Goal: Check status: Check status

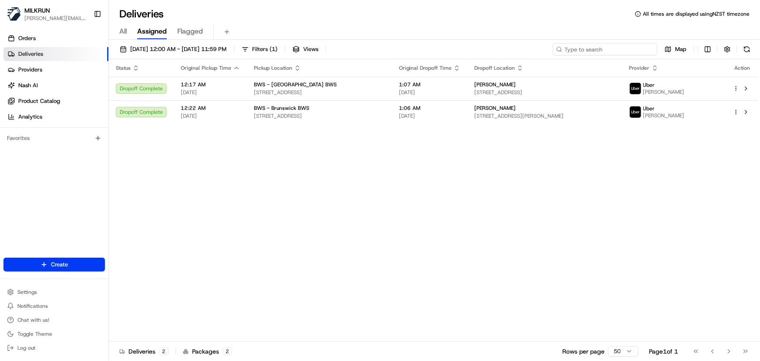
drag, startPoint x: 609, startPoint y: 50, endPoint x: 610, endPoint y: 6, distance: 44.0
click at [610, 44] on input at bounding box center [605, 49] width 105 height 12
paste input "Nikki McNally"
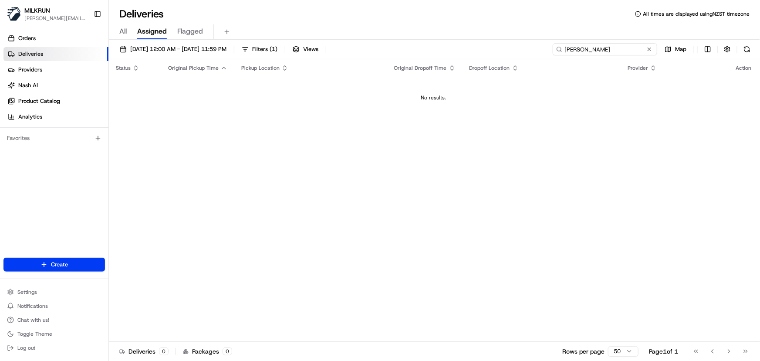
type input "Nikki McNally"
click at [166, 48] on span "25/08/2025 12:00 AM - 25/08/2025 11:59 PM" at bounding box center [178, 49] width 96 height 8
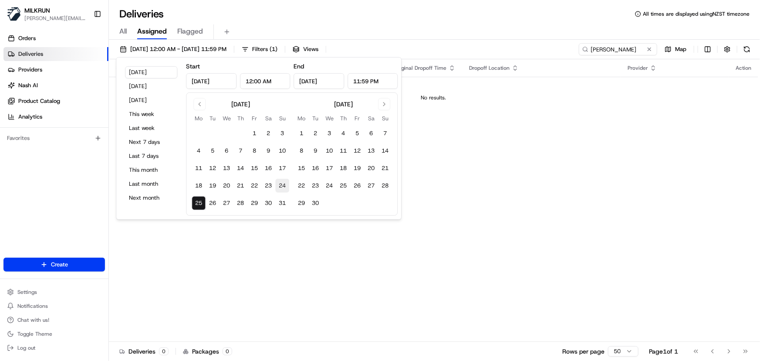
click at [282, 187] on button "24" at bounding box center [282, 186] width 14 height 14
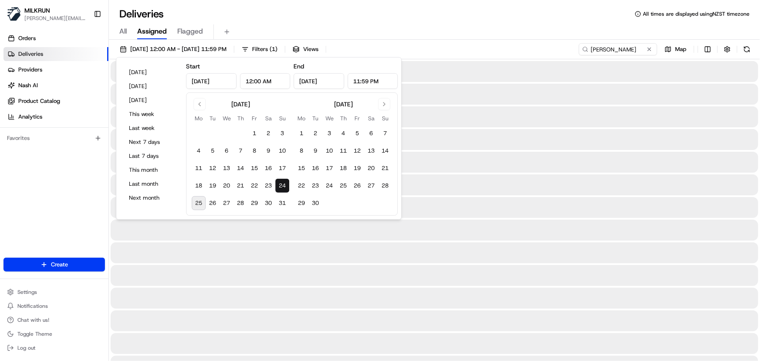
type input "Aug 24, 2025"
click at [282, 187] on button "24" at bounding box center [282, 186] width 14 height 14
drag, startPoint x: 634, startPoint y: 48, endPoint x: 645, endPoint y: 26, distance: 24.2
click at [639, 38] on div "Deliveries All times are displayed using NZST timezone All Assigned Flagged 24/…" at bounding box center [434, 180] width 651 height 361
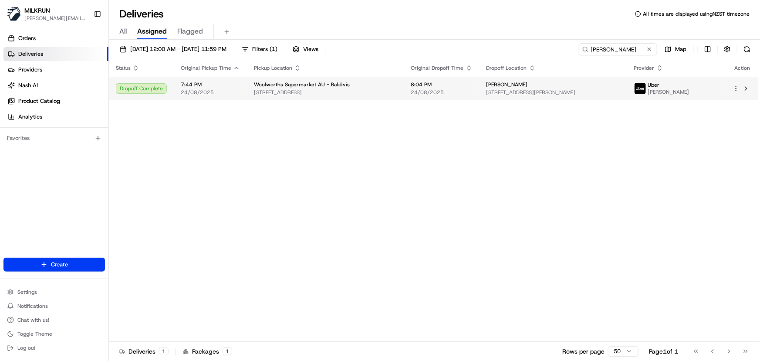
click at [521, 88] on div "Nikki McNally 16 Triandra St, Baldivis, WA 6171, AU" at bounding box center [553, 88] width 134 height 15
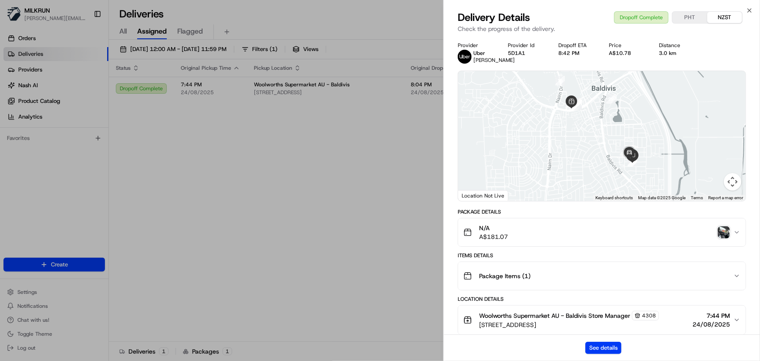
click at [721, 233] on img "button" at bounding box center [724, 232] width 12 height 12
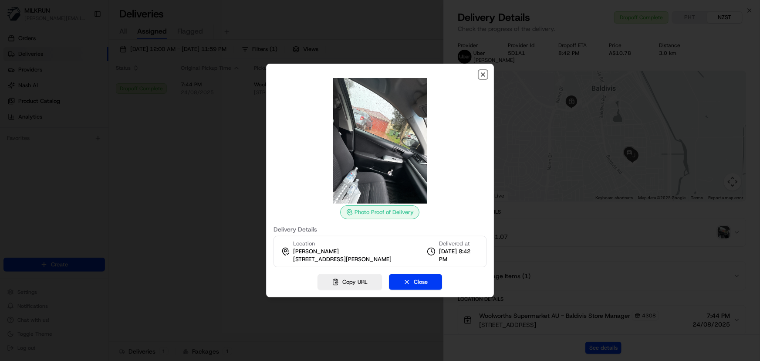
click at [484, 75] on icon "button" at bounding box center [482, 74] width 3 height 3
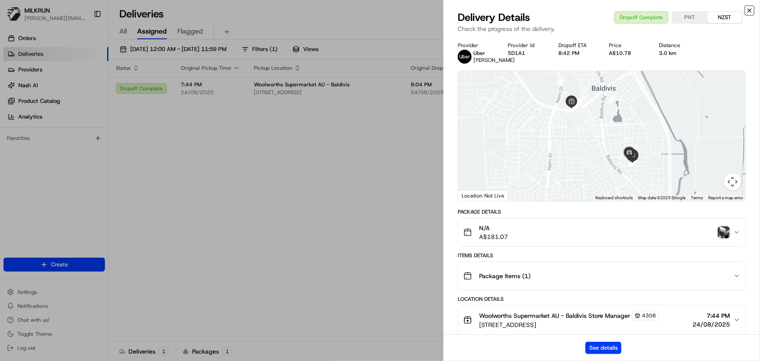
click at [748, 8] on icon "button" at bounding box center [749, 10] width 7 height 7
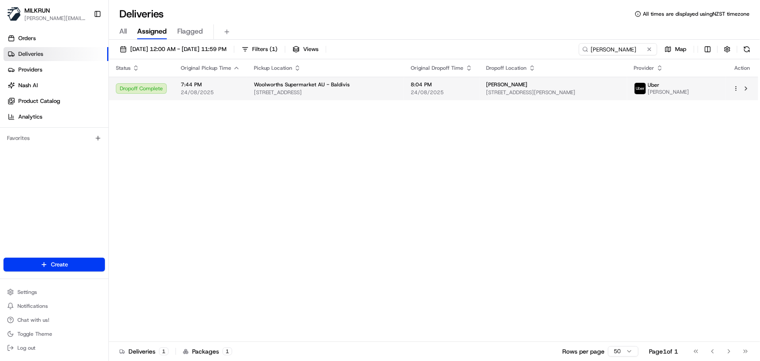
drag, startPoint x: 335, startPoint y: 176, endPoint x: 313, endPoint y: 98, distance: 81.6
click at [335, 174] on div "Status Original Pickup Time Pickup Location Original Dropoff Time Dropoff Locat…" at bounding box center [433, 200] width 649 height 282
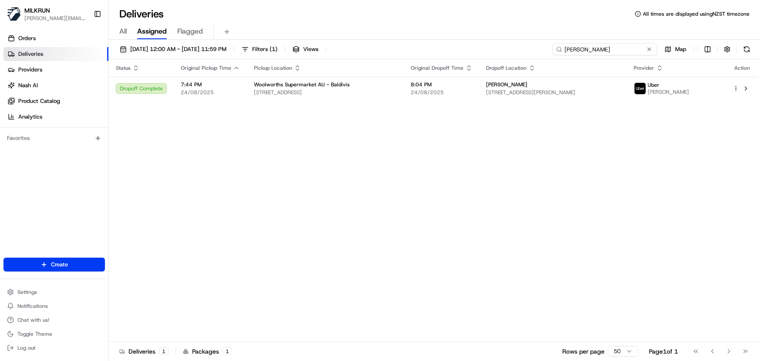
drag, startPoint x: 630, startPoint y: 47, endPoint x: 9, endPoint y: 46, distance: 621.0
click at [17, 49] on div "MILKRUN irene.salaivao@woolworths.co.nz Toggle Sidebar Orders Deliveries Provid…" at bounding box center [380, 180] width 760 height 361
paste input "Clinton Thomas"
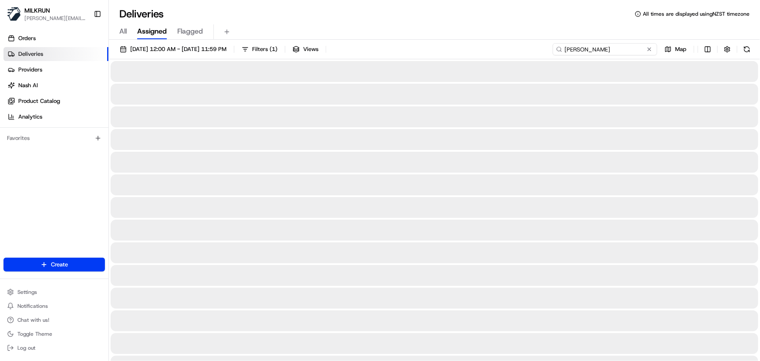
type input "Clinton Thomas"
click at [155, 46] on span "24/08/2025 12:00 AM - 24/08/2025 11:59 PM" at bounding box center [178, 49] width 96 height 8
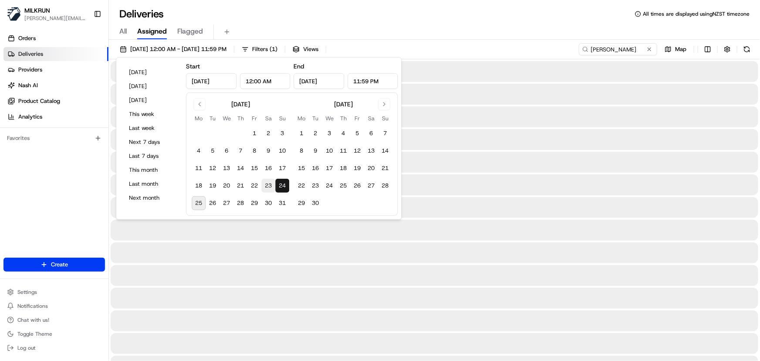
click at [270, 186] on button "23" at bounding box center [268, 186] width 14 height 14
type input "Aug 23, 2025"
click at [270, 186] on button "23" at bounding box center [268, 186] width 14 height 14
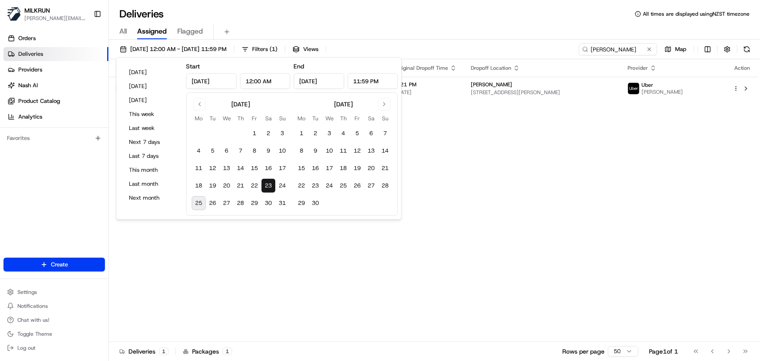
click at [470, 196] on div "Status Original Pickup Time Pickup Location Original Dropoff Time Dropoff Locat…" at bounding box center [433, 200] width 649 height 282
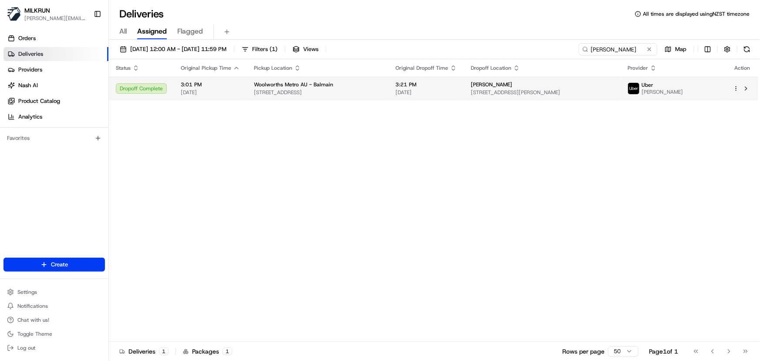
click at [457, 86] on span "3:21 PM" at bounding box center [425, 84] width 61 height 7
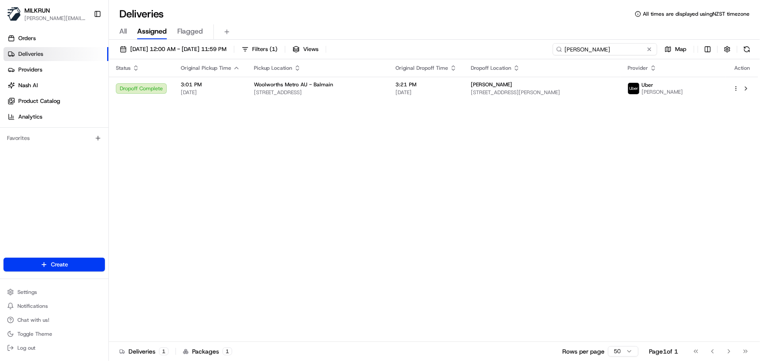
drag, startPoint x: 510, startPoint y: 41, endPoint x: -61, endPoint y: 7, distance: 572.4
click at [0, 7] on html "MILKRUN irene.salaivao@woolworths.co.nz Toggle Sidebar Orders Deliveries Provid…" at bounding box center [380, 180] width 760 height 361
paste input "Ashley belvie"
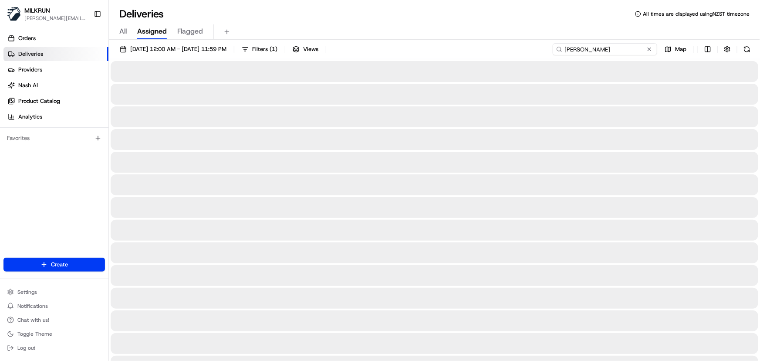
type input "Ashley belvie"
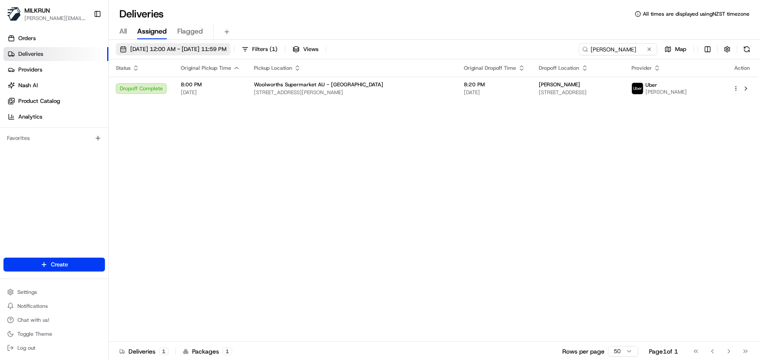
click at [143, 45] on span "23/08/2025 12:00 AM - 23/08/2025 11:59 PM" at bounding box center [178, 49] width 96 height 8
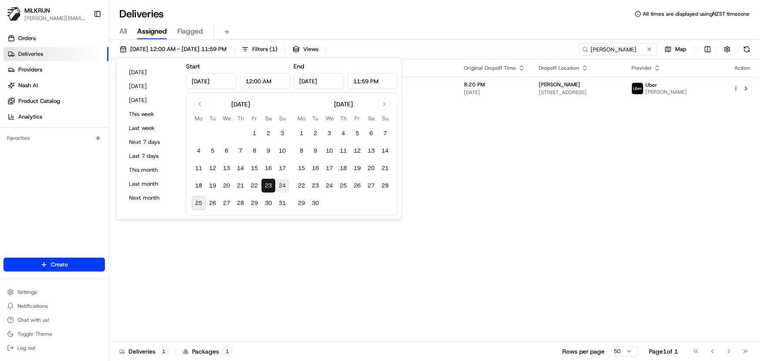
click at [282, 183] on button "24" at bounding box center [282, 186] width 14 height 14
type input "Aug 24, 2025"
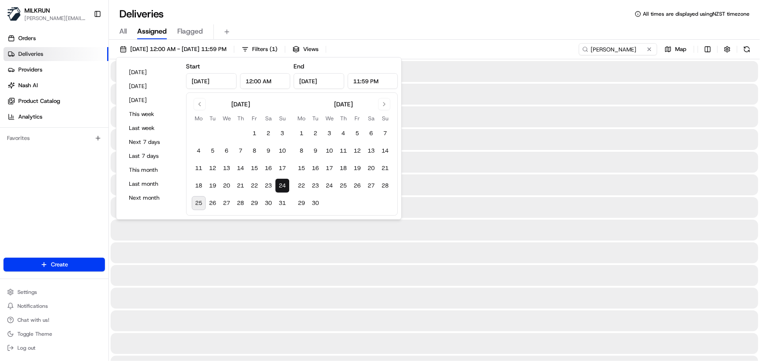
click at [282, 183] on button "24" at bounding box center [282, 186] width 14 height 14
click at [260, 273] on div at bounding box center [435, 275] width 648 height 21
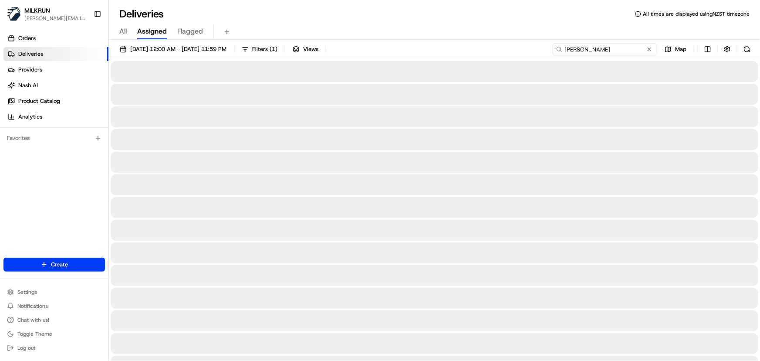
drag, startPoint x: 634, startPoint y: 49, endPoint x: 476, endPoint y: 64, distance: 158.8
click at [613, 48] on input "Ashley belvie" at bounding box center [605, 49] width 105 height 12
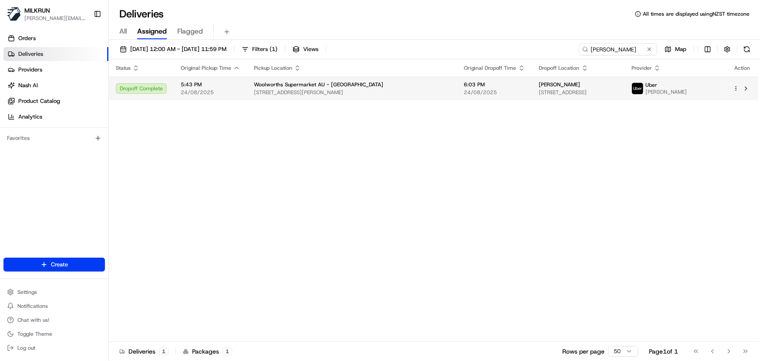
click at [416, 91] on td "Woolworths Supermarket AU - Emerton 40 Jersey Rd, Emerton, NSW 2770, AU" at bounding box center [352, 89] width 210 height 24
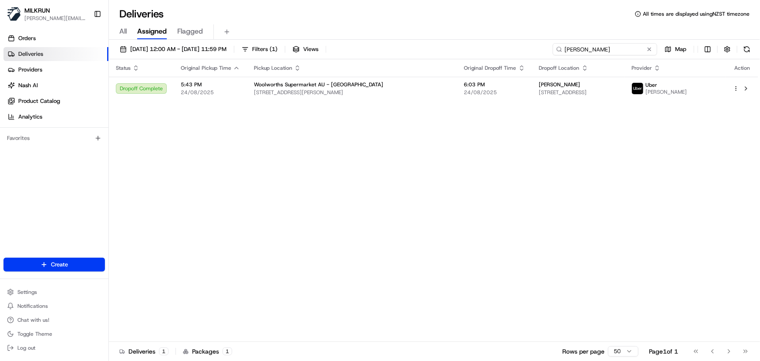
drag, startPoint x: 631, startPoint y: 51, endPoint x: 174, endPoint y: 21, distance: 457.8
click at [175, 22] on div "Deliveries All times are displayed using NZST timezone All Assigned Flagged 24/…" at bounding box center [434, 180] width 651 height 361
paste input "tammara lloyd"
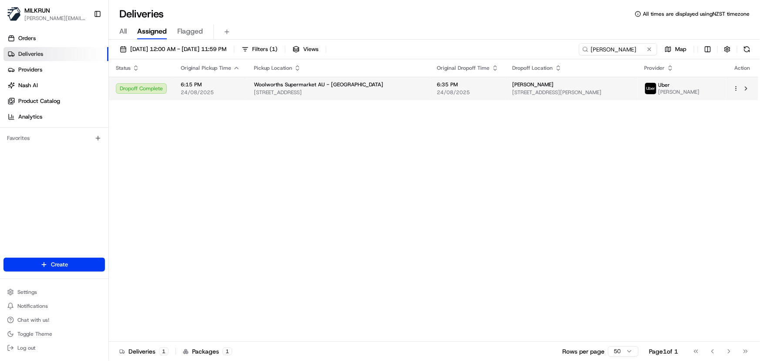
click at [513, 91] on span "Unit 9/253 Darby St, Cooks Hill, NSW 2300, AU" at bounding box center [572, 92] width 118 height 7
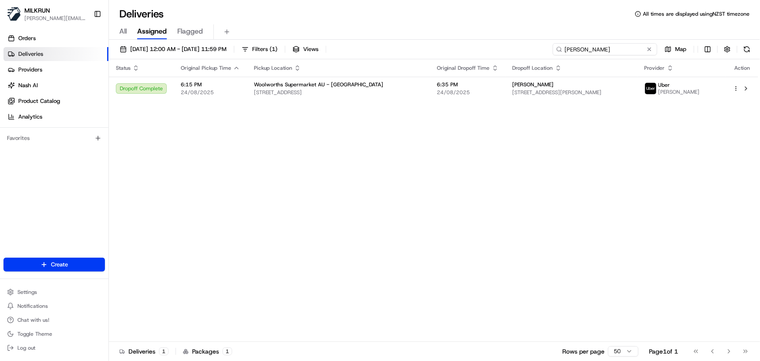
drag, startPoint x: 625, startPoint y: 44, endPoint x: -57, endPoint y: 14, distance: 681.8
click at [0, 14] on html "MILKRUN irene.salaivao@woolworths.co.nz Toggle Sidebar Orders Deliveries Provid…" at bounding box center [380, 180] width 760 height 361
paste input "[PERSON_NAME]"
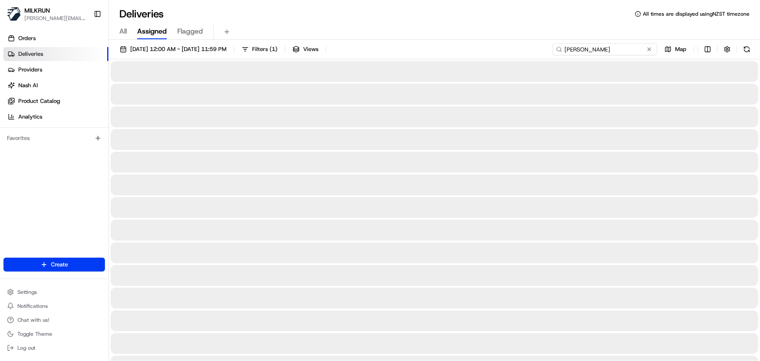
type input "[PERSON_NAME]"
click at [223, 48] on span "24/08/2025 12:00 AM - 24/08/2025 11:59 PM" at bounding box center [178, 49] width 96 height 8
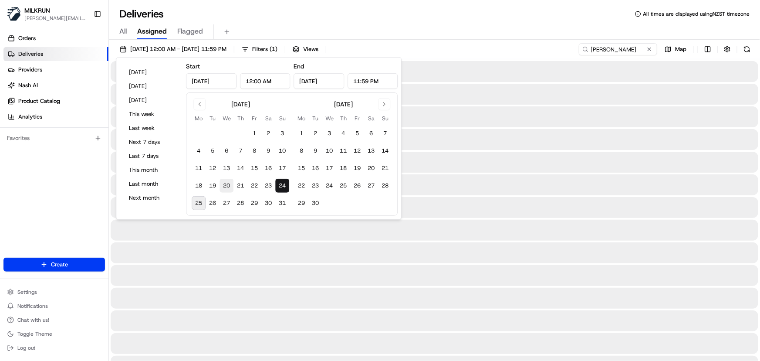
click at [225, 185] on button "20" at bounding box center [226, 186] width 14 height 14
type input "Aug 20, 2025"
click at [225, 185] on button "20" at bounding box center [226, 186] width 14 height 14
drag, startPoint x: 641, startPoint y: 52, endPoint x: 648, endPoint y: 44, distance: 10.8
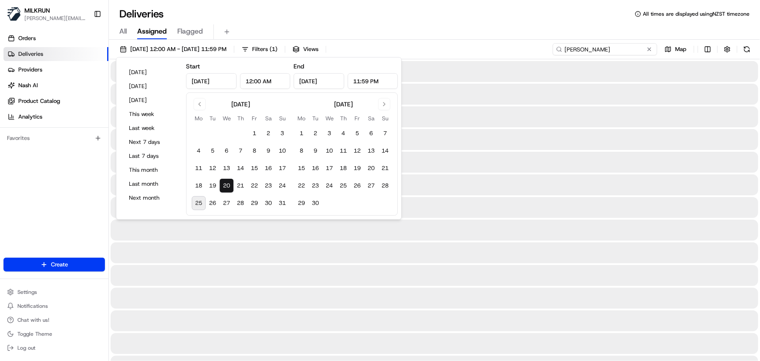
click at [642, 51] on input "[PERSON_NAME]" at bounding box center [605, 49] width 105 height 12
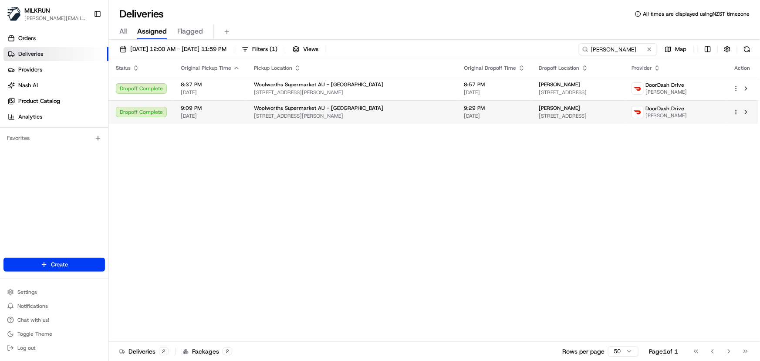
click at [459, 122] on td "9:29 PM 20/08/2025" at bounding box center [494, 112] width 75 height 24
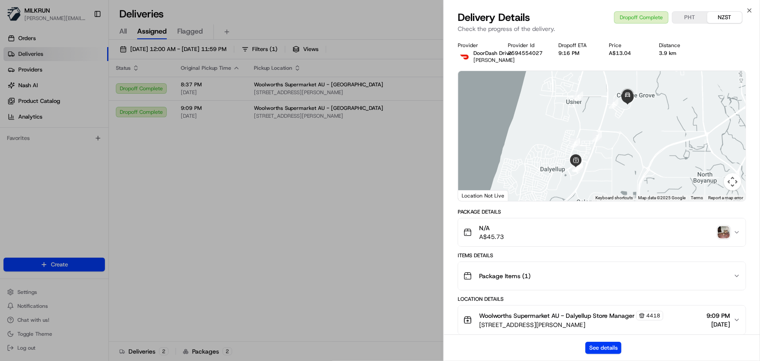
click at [726, 231] on img "button" at bounding box center [724, 232] width 12 height 12
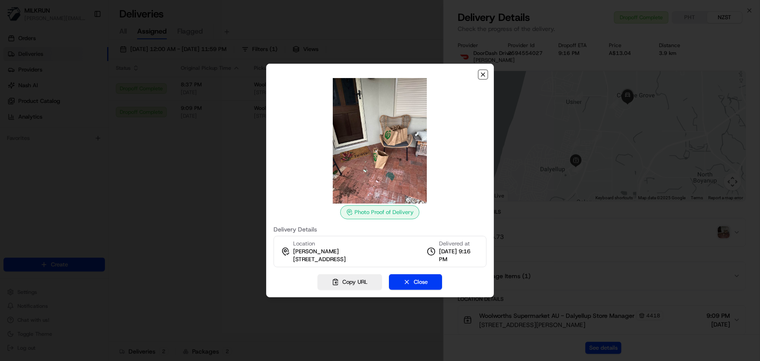
click at [484, 76] on icon "button" at bounding box center [482, 74] width 7 height 7
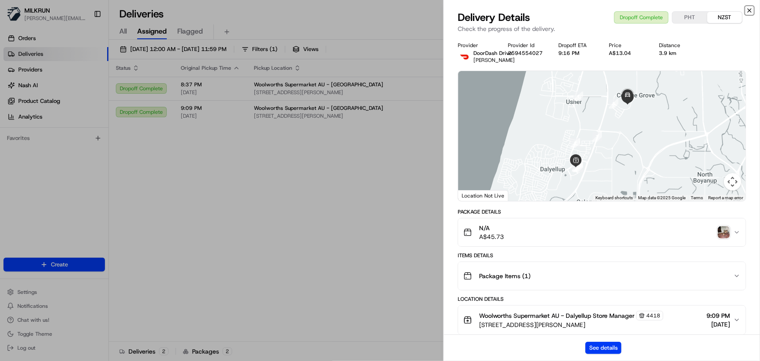
click at [747, 9] on icon "button" at bounding box center [749, 10] width 7 height 7
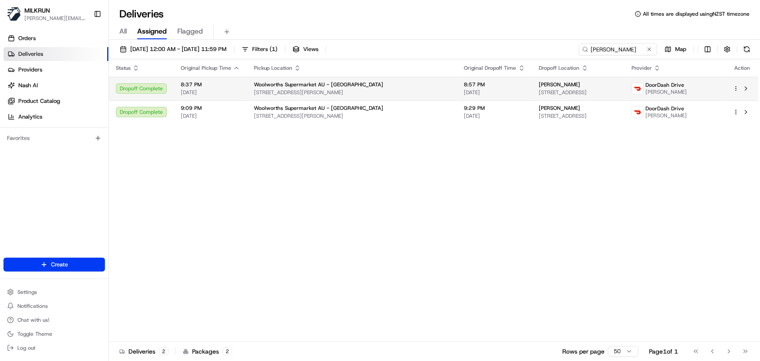
click at [464, 91] on span "[DATE]" at bounding box center [494, 92] width 61 height 7
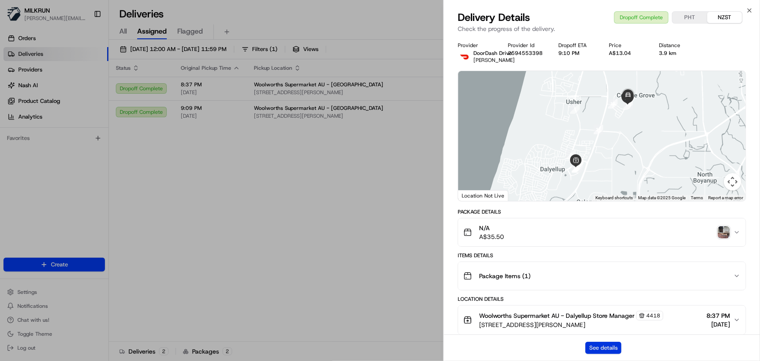
click at [598, 348] on button "See details" at bounding box center [603, 347] width 36 height 12
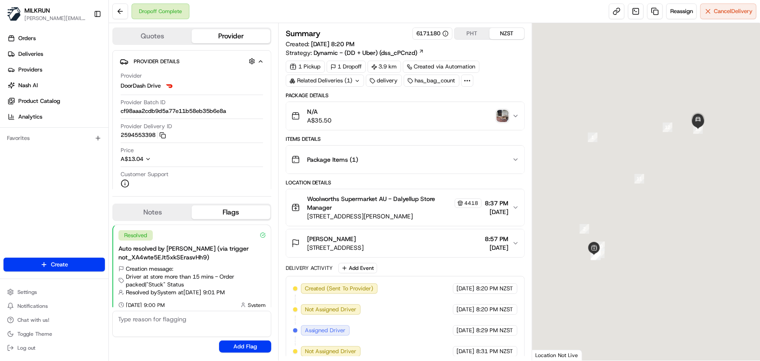
scroll to position [6, 0]
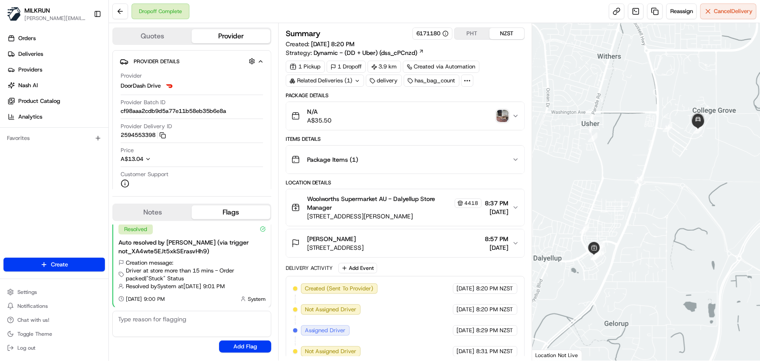
click at [500, 118] on img "button" at bounding box center [502, 116] width 12 height 12
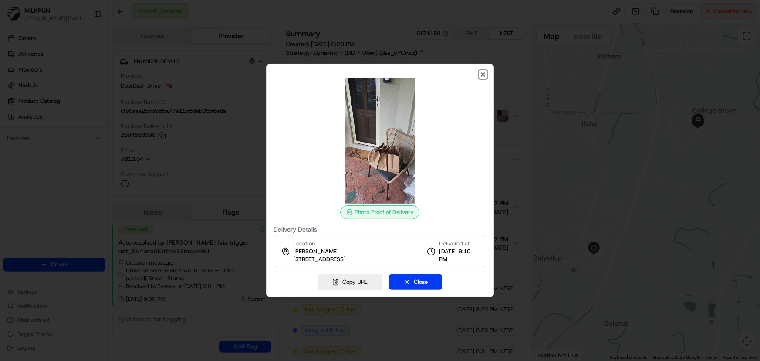
click at [485, 77] on icon "button" at bounding box center [482, 74] width 7 height 7
